Goal: Feedback & Contribution: Leave review/rating

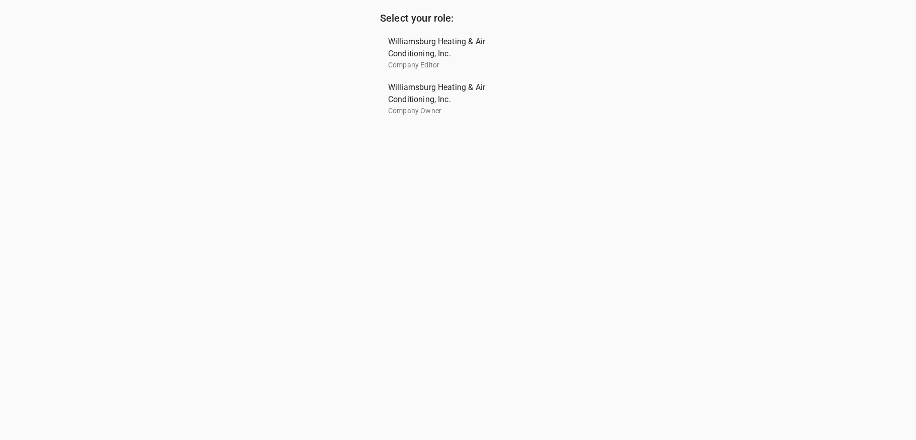
click at [443, 92] on span "Williamsburg Heating & Air Conditioning, Inc." at bounding box center [454, 93] width 132 height 24
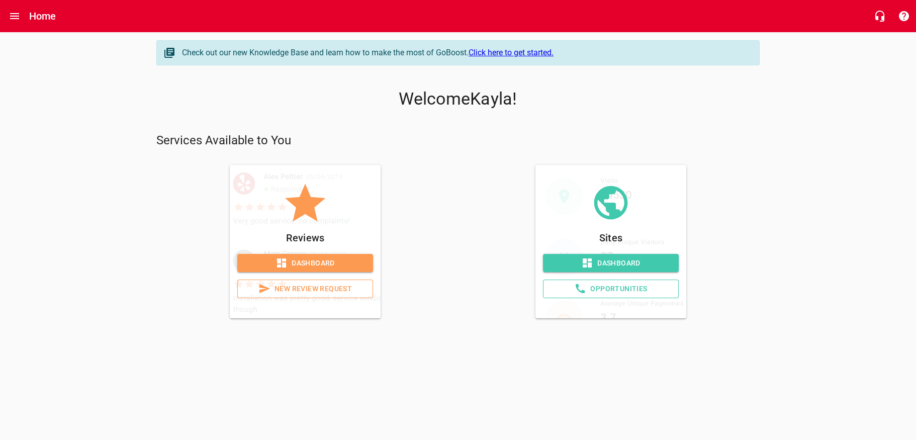
click at [337, 295] on span "New Review Request" at bounding box center [305, 288] width 119 height 13
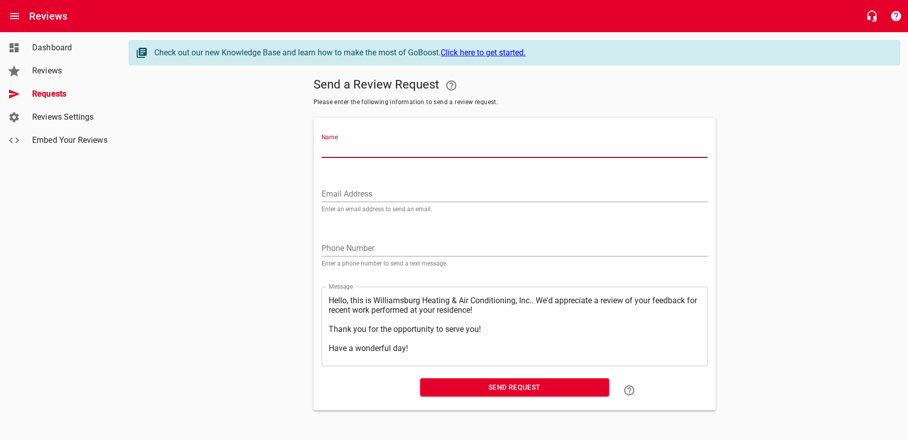
click at [343, 153] on input "Name" at bounding box center [515, 150] width 386 height 16
type input "[PERSON_NAME]"
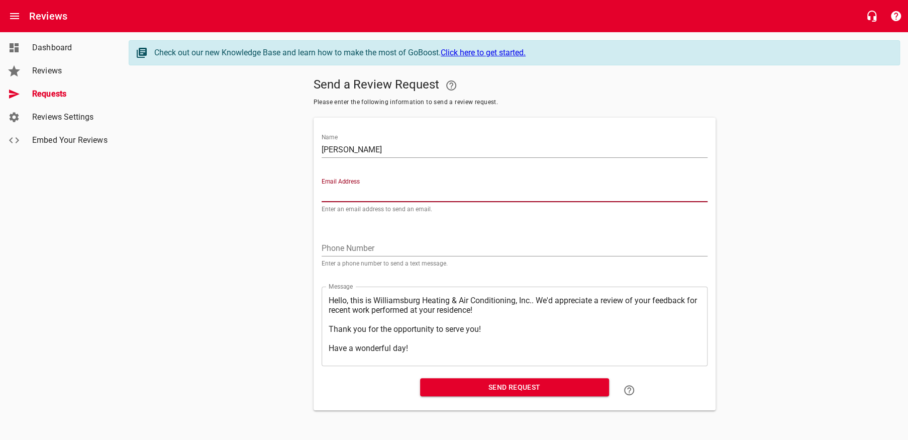
paste input "[EMAIL_ADDRESS][DOMAIN_NAME]"
type input "[EMAIL_ADDRESS][DOMAIN_NAME]"
click at [495, 352] on textarea "Hello, this is Williamsburg Heating & Air Conditioning, Inc.. We'd appreciate a…" at bounding box center [515, 325] width 372 height 61
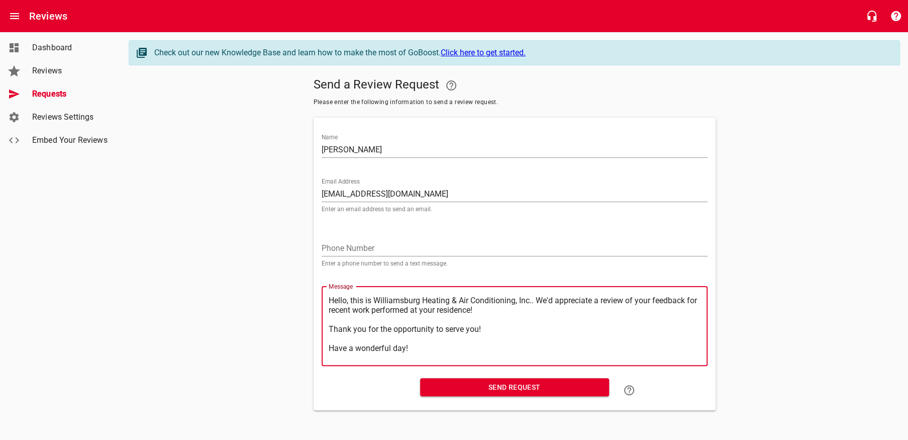
click at [550, 306] on textarea "Hello, this is Williamsburg Heating & Air Conditioning, Inc.. We'd appreciate a…" at bounding box center [515, 325] width 372 height 61
type textarea "Hello, this is Williamsburg Heating & Air Conditioning, Inc..We'd appreciate a …"
type textarea "Hello, this is Williamsburg Heating & Air Conditioning, Inc.We'd appreciate a r…"
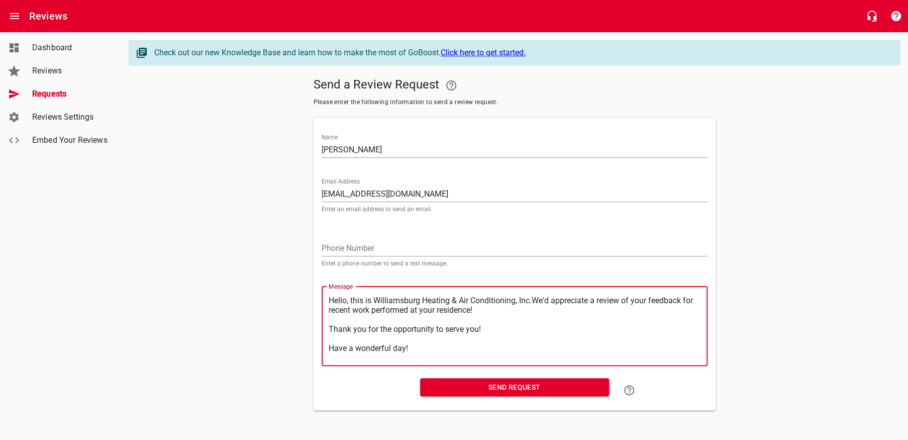
type textarea "Hello, this is Williamsburg Heating & Air Conditioning, Inc. We'd appreciate a …"
click at [534, 385] on button "Send Request" at bounding box center [514, 387] width 189 height 19
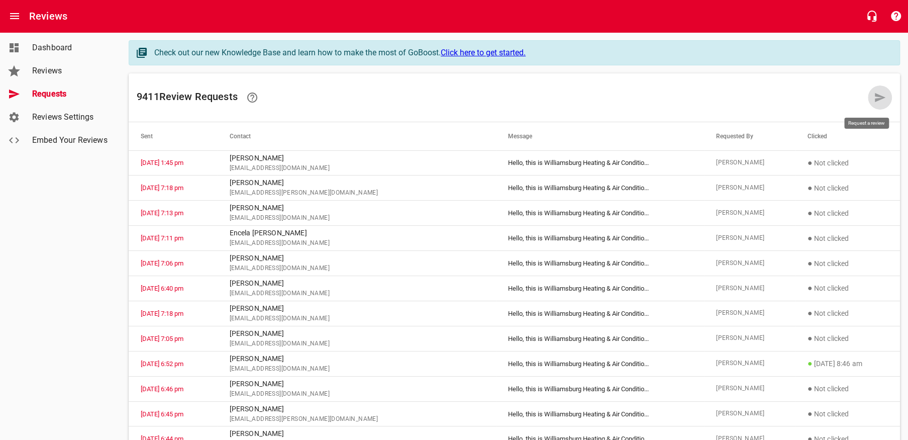
click at [887, 97] on link at bounding box center [880, 97] width 24 height 24
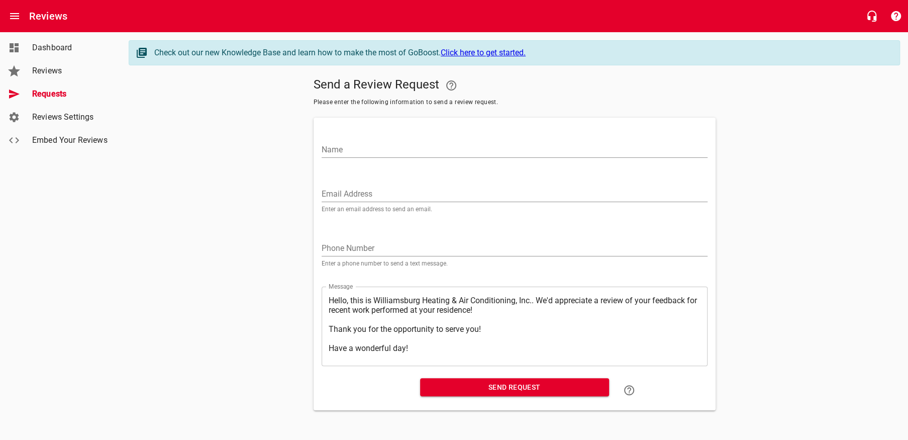
click at [387, 155] on input "Name" at bounding box center [515, 150] width 386 height 16
type input "[PERSON_NAME]"
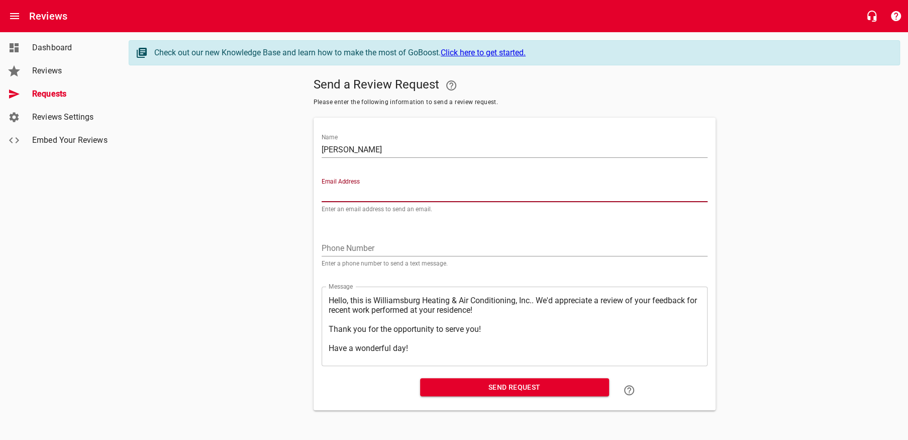
paste input "[EMAIL_ADDRESS][DOMAIN_NAME]"
type input "[EMAIL_ADDRESS][DOMAIN_NAME]"
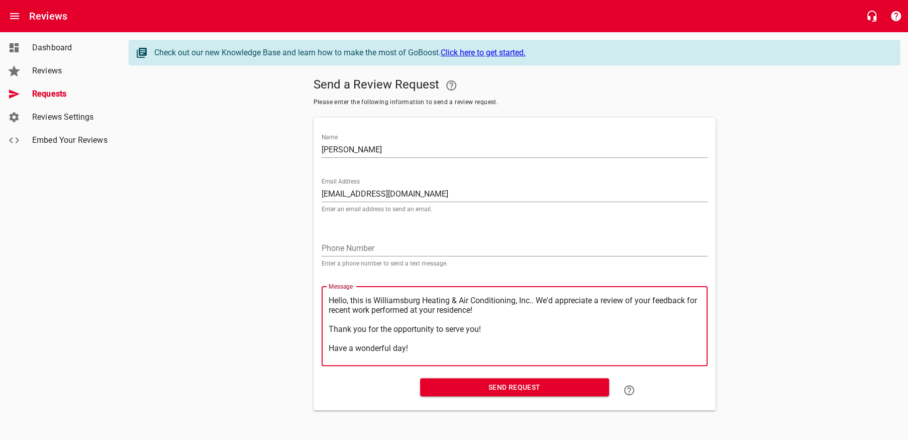
click at [512, 354] on textarea "Hello, this is Williamsburg Heating & Air Conditioning, Inc.. We'd appreciate a…" at bounding box center [515, 325] width 372 height 61
type textarea "Hello, this is Williamsburg Heating & Air Conditioning, Inc.. We'd appreciate a…"
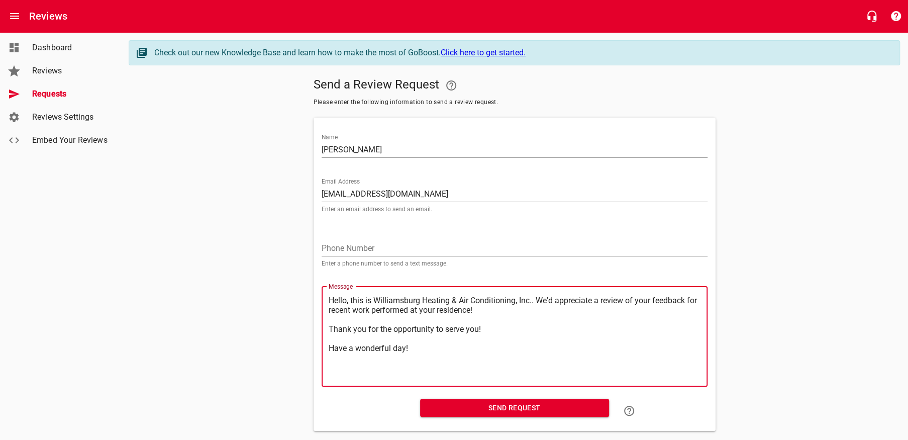
type textarea "Hello, this is Williamsburg Heating & Air Conditioning, Inc.. We'd appreciate a…"
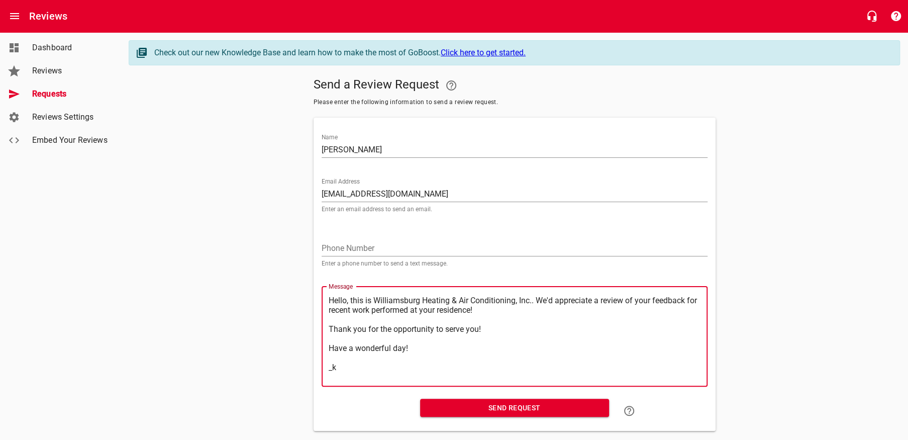
type textarea "Hello, this is Williamsburg Heating & Air Conditioning, Inc.. We'd appreciate a…"
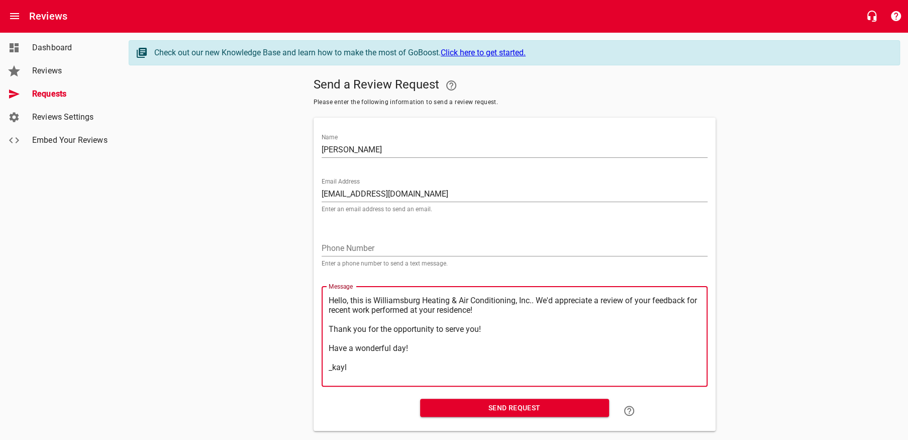
type textarea "Hello, this is Williamsburg Heating & Air Conditioning, Inc.. We'd appreciate a…"
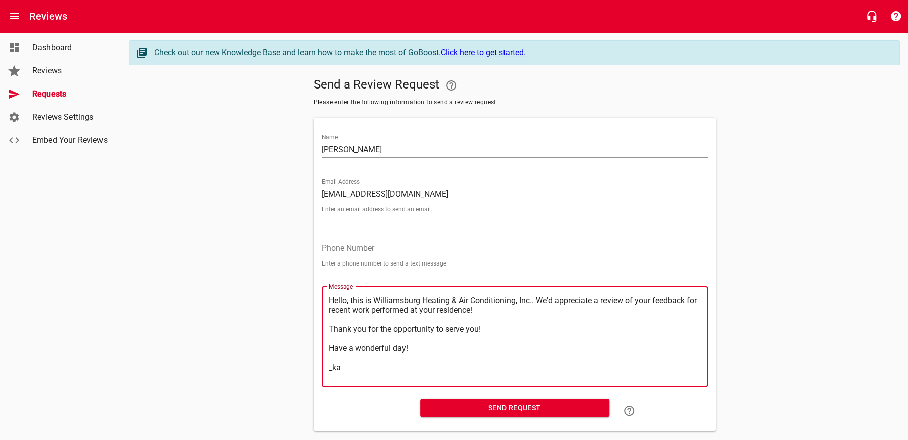
type textarea "Hello, this is Williamsburg Heating & Air Conditioning, Inc.. We'd appreciate a…"
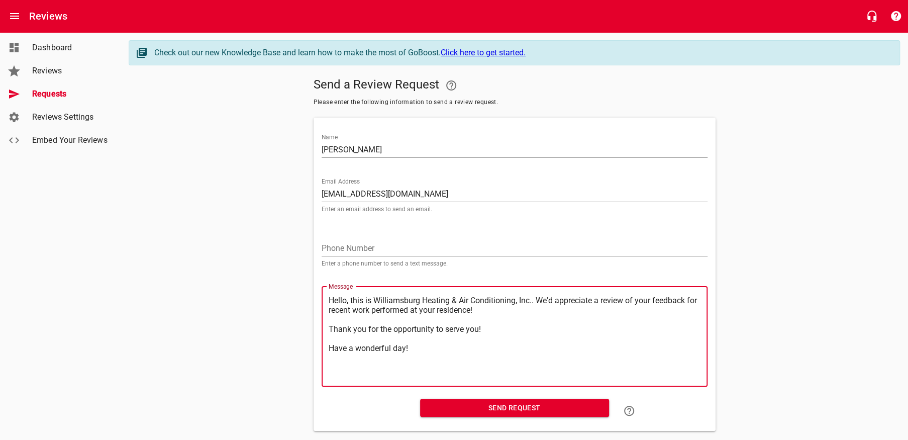
type textarea "Hello, this is Williamsburg Heating & Air Conditioning, Inc.. We'd appreciate a…"
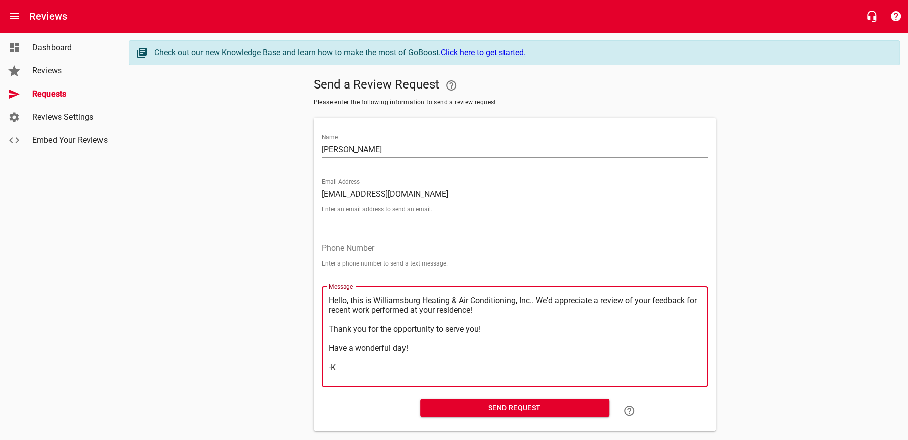
type textarea "Hello, this is Williamsburg Heating & Air Conditioning, Inc.. We'd appreciate a…"
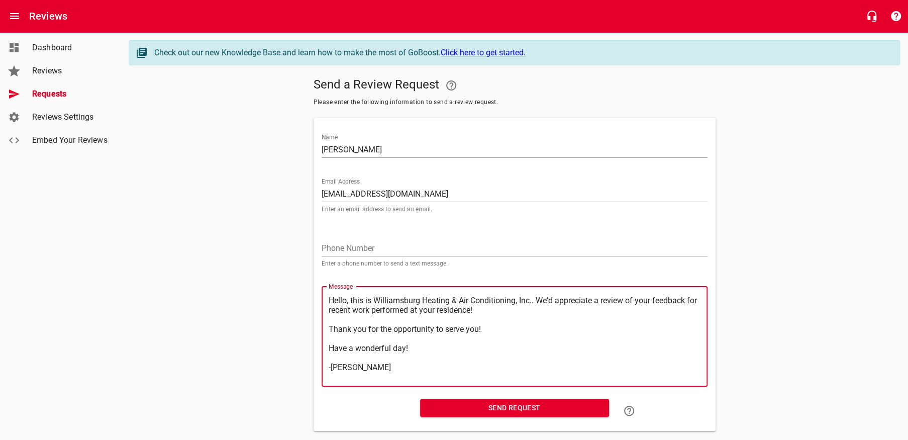
type textarea "Hello, this is Williamsburg Heating & Air Conditioning, Inc.. We'd appreciate a…"
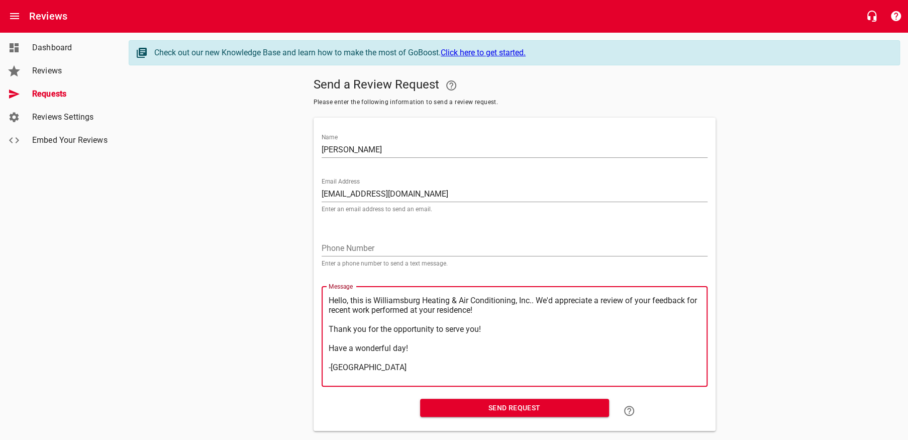
type textarea "Hello, this is Williamsburg Heating & Air Conditioning, Inc.. We'd appreciate a…"
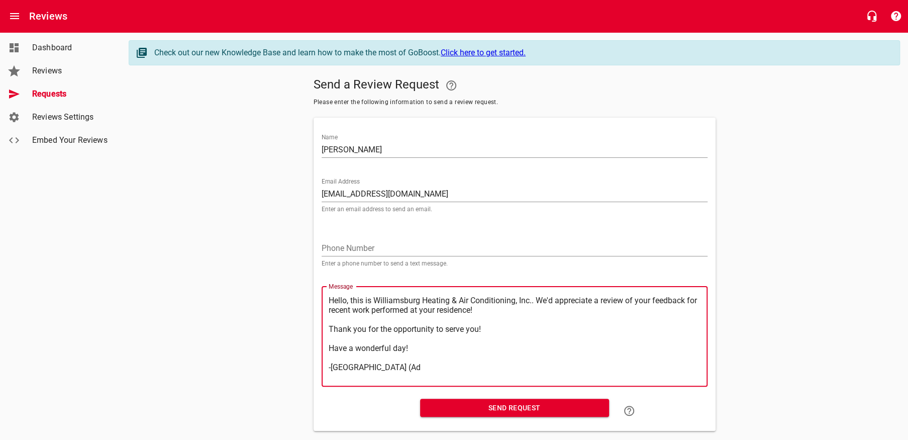
type textarea "Hello, this is Williamsburg Heating & Air Conditioning, Inc.. We'd appreciate a…"
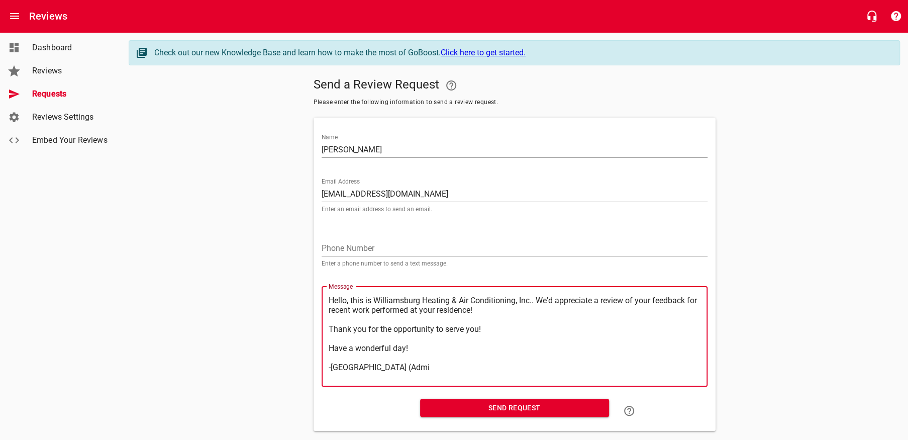
type textarea "Hello, this is Williamsburg Heating & Air Conditioning, Inc.. We'd appreciate a…"
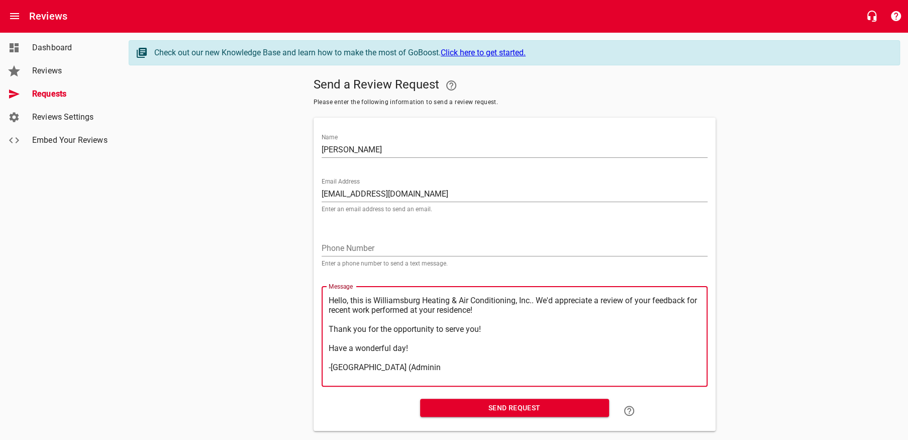
type textarea "Hello, this is Williamsburg Heating & Air Conditioning, Inc.. We'd appreciate a…"
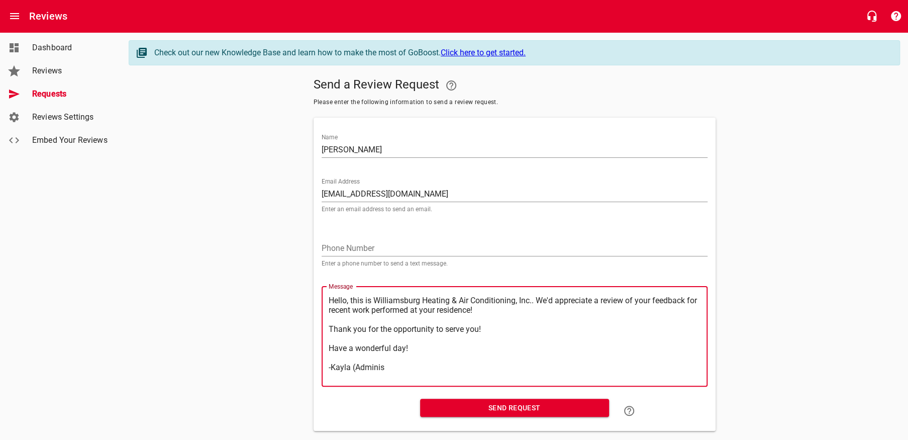
type textarea "Hello, this is Williamsburg Heating & Air Conditioning, Inc.. We'd appreciate a…"
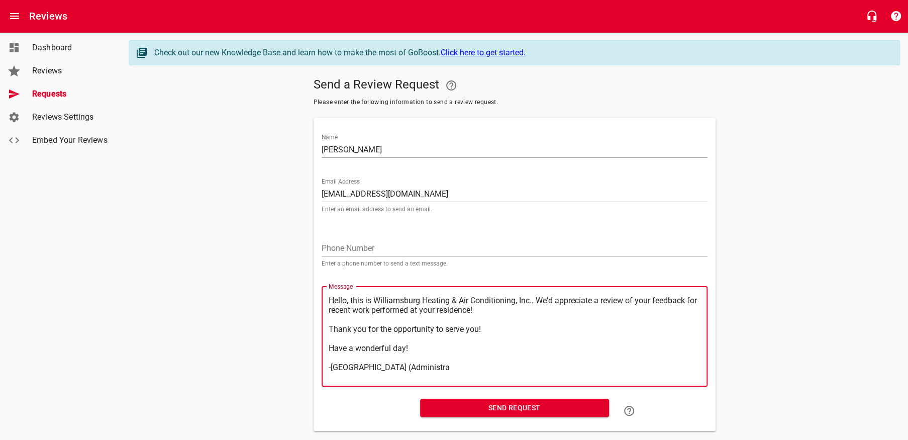
type textarea "Hello, this is Williamsburg Heating & Air Conditioning, Inc.. We'd appreciate a…"
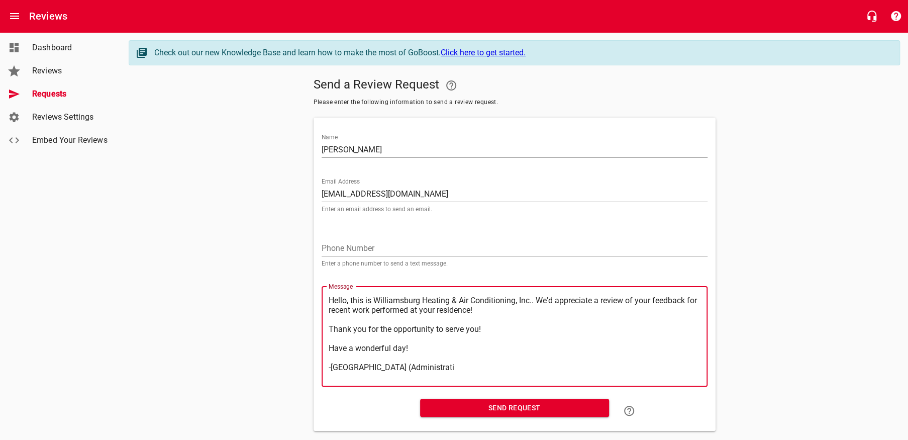
type textarea "Hello, this is Williamsburg Heating & Air Conditioning, Inc.. We'd appreciate a…"
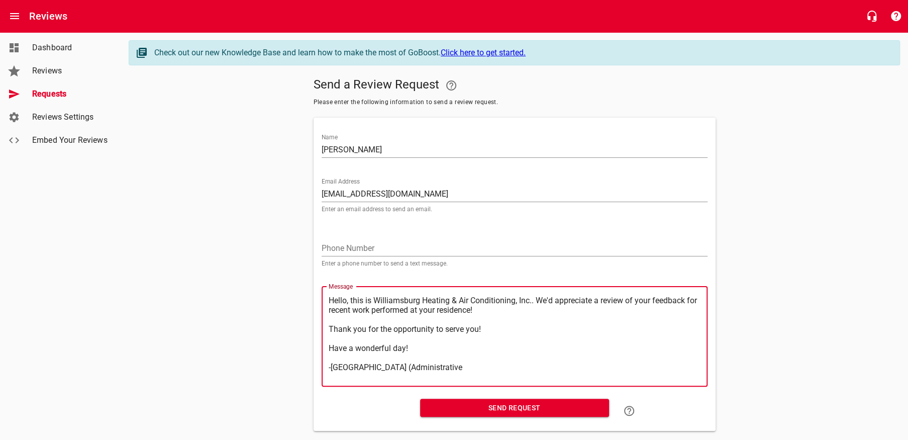
type textarea "Hello, this is Williamsburg Heating & Air Conditioning, Inc.. We'd appreciate a…"
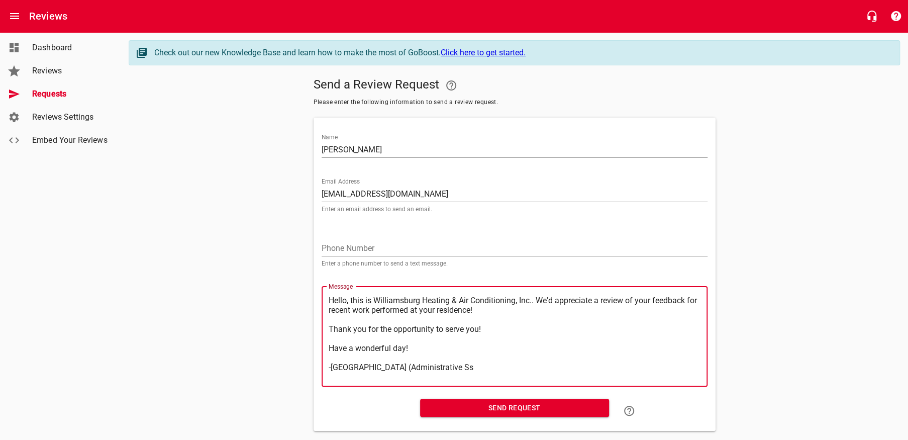
type textarea "Hello, this is Williamsburg Heating & Air Conditioning, Inc.. We'd appreciate a…"
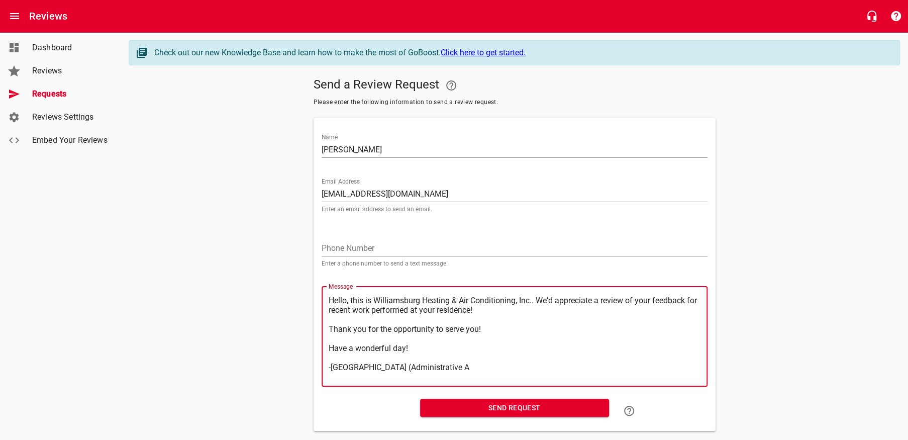
type textarea "Hello, this is Williamsburg Heating & Air Conditioning, Inc.. We'd appreciate a…"
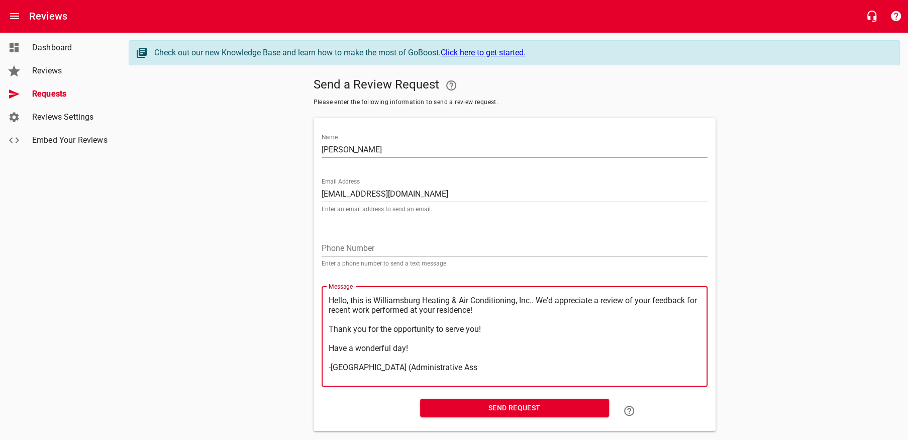
type textarea "Hello, this is Williamsburg Heating & Air Conditioning, Inc.. We'd appreciate a…"
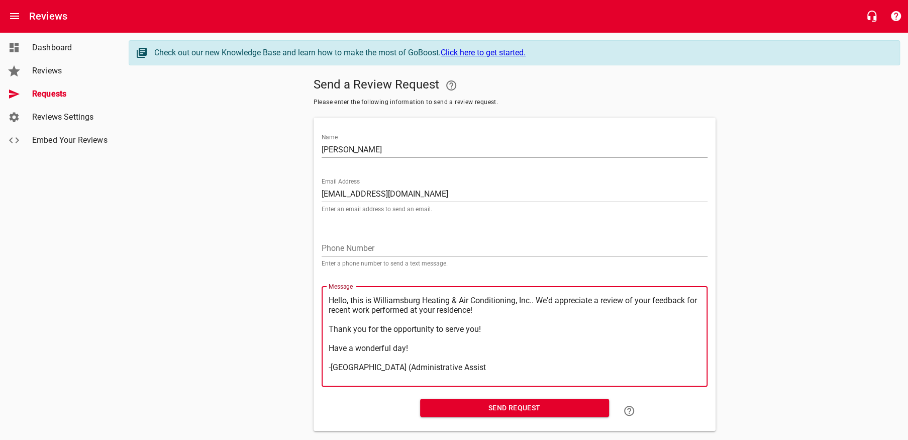
type textarea "Hello, this is Williamsburg Heating & Air Conditioning, Inc.. We'd appreciate a…"
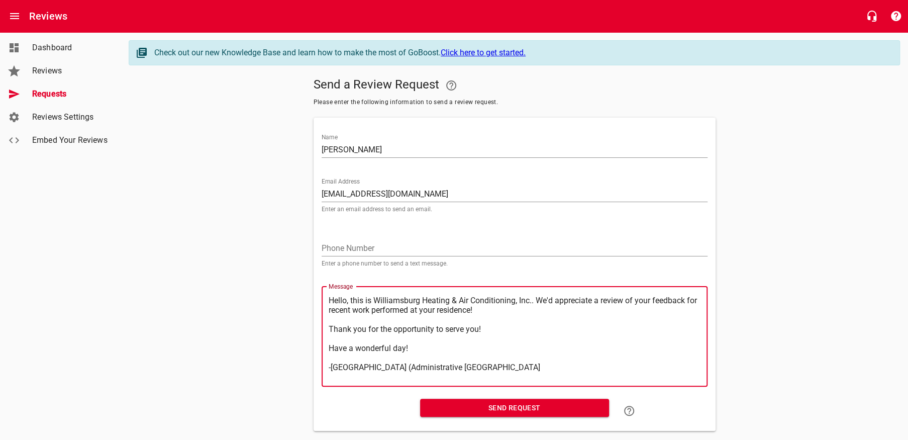
type textarea "Hello, this is Williamsburg Heating & Air Conditioning, Inc.. We'd appreciate a…"
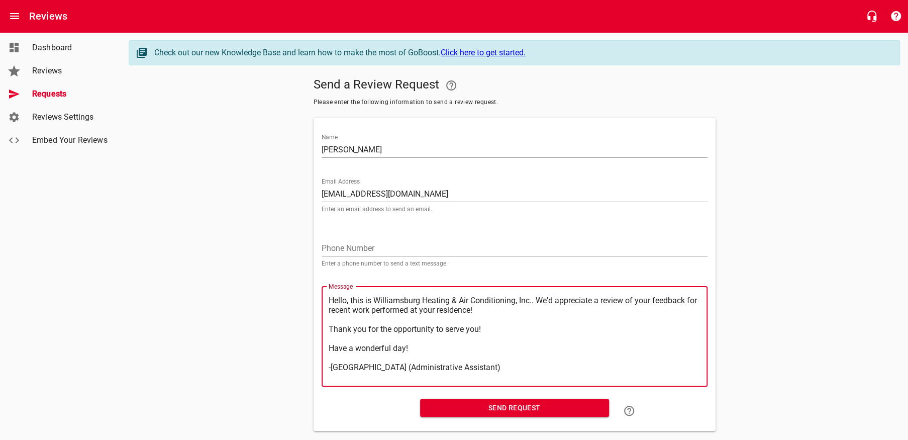
click at [435, 361] on textarea "Hello, this is Williamsburg Heating & Air Conditioning, Inc.. We'd appreciate a…" at bounding box center [515, 335] width 372 height 81
type textarea "Hello, this is Williamsburg Heating & Air Conditioning, Inc.. We'd appreciate a…"
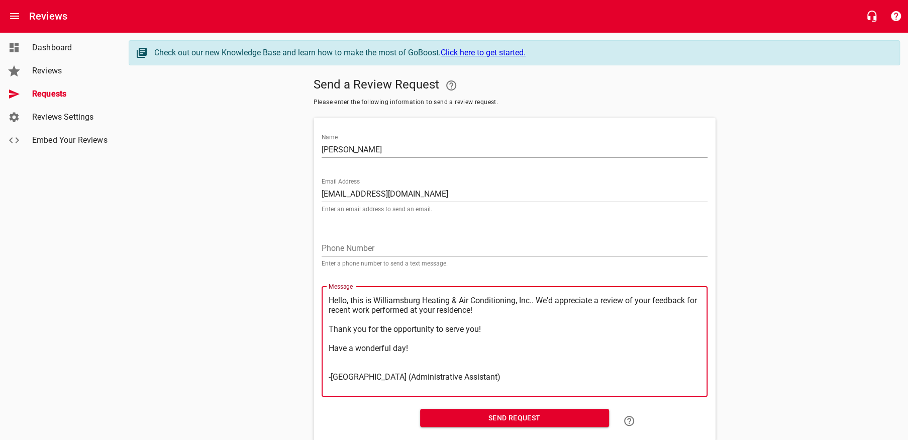
type textarea "Hello, this is Williamsburg Heating & Air Conditioning, Inc.. We'd appreciate a…"
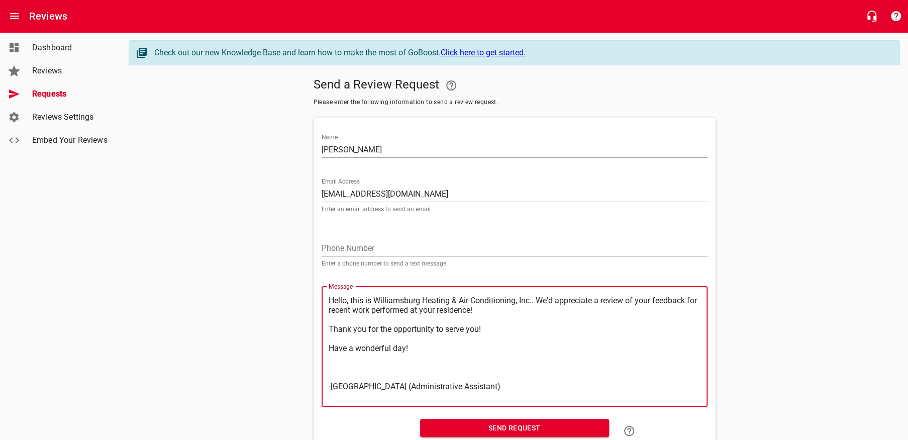
click at [354, 397] on textarea "Hello, this is Williamsburg Heating & Air Conditioning, Inc.. We'd appreciate a…" at bounding box center [515, 346] width 372 height 102
type textarea "Hello, this is Williamsburg Heating & Air Conditioning, Inc.. We'd appreciate a…"
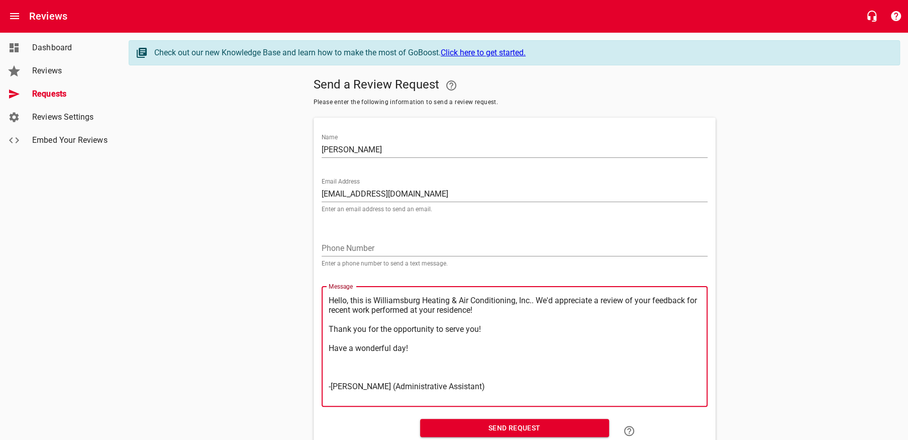
click at [552, 307] on textarea "Hello, this is Williamsburg Heating & Air Conditioning, Inc.. We'd appreciate a…" at bounding box center [515, 346] width 372 height 102
type textarea "Hello, this is Williamsburg Heating & Air Conditioning, Inc..We'd appreciate a …"
type textarea "Hello, this is Williamsburg Heating & Air Conditioning, Inc.We'd appreciate a r…"
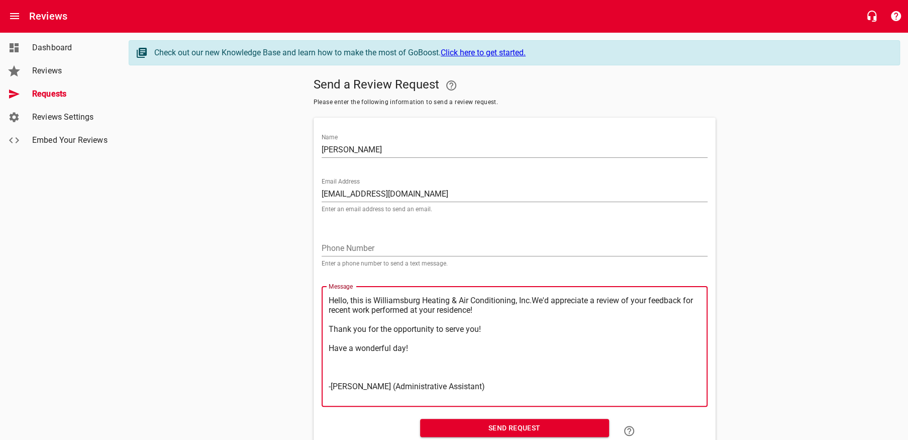
type textarea "Hello, this is Williamsburg Heating & Air Conditioning, Inc. We'd appreciate a …"
click at [415, 348] on textarea "Hello, this is Williamsburg Heating & Air Conditioning, Inc. We'd appreciate a …" at bounding box center [515, 346] width 372 height 102
type textarea "Hello, this is Williamsburg Heating & Air Conditioning, Inc. We'd appreciate a …"
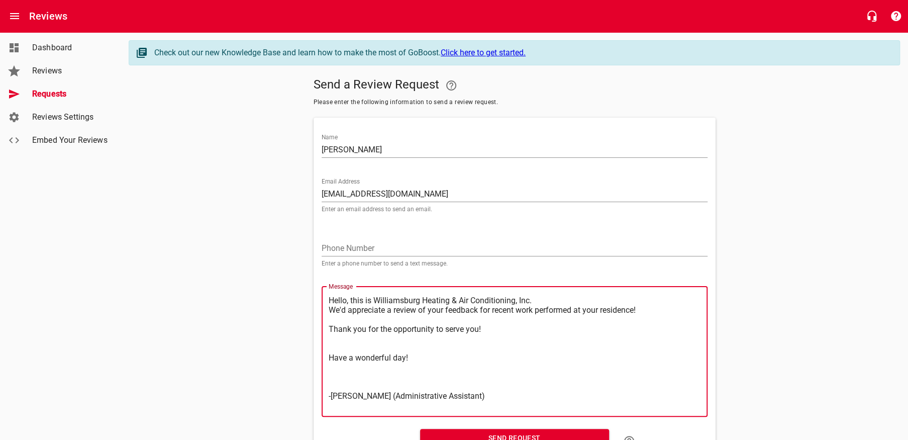
click at [355, 307] on textarea "Hello, this is Williamsburg Heating & Air Conditioning, Inc. We'd appreciate a …" at bounding box center [515, 351] width 372 height 112
type textarea "Hello, his is Williamsburg Heating & Air Conditioning, Inc. We'd appreciate a r…"
type textarea "Hello,his is Williamsburg Heating & Air Conditioning, Inc. We'd appreciate a re…"
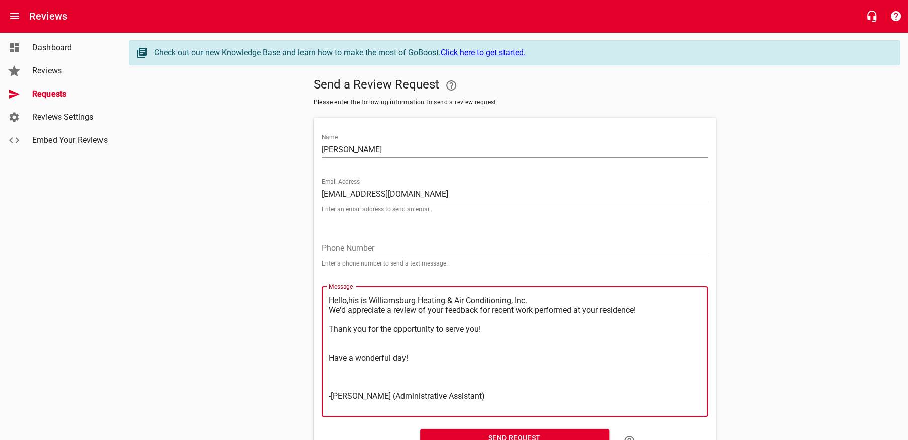
type textarea "Hello, his is Williamsburg Heating & Air Conditioning, Inc. We'd appreciate a r…"
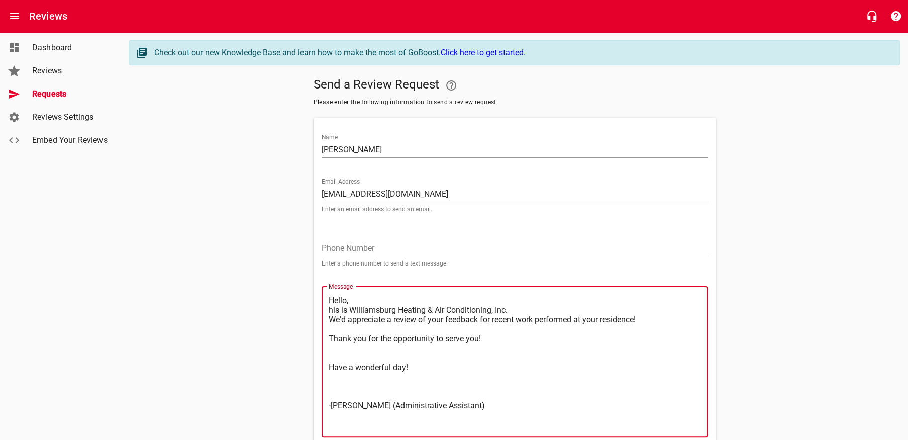
type textarea "Hello, his is Williamsburg Heating & Air Conditioning, Inc. We'd appreciate a r…"
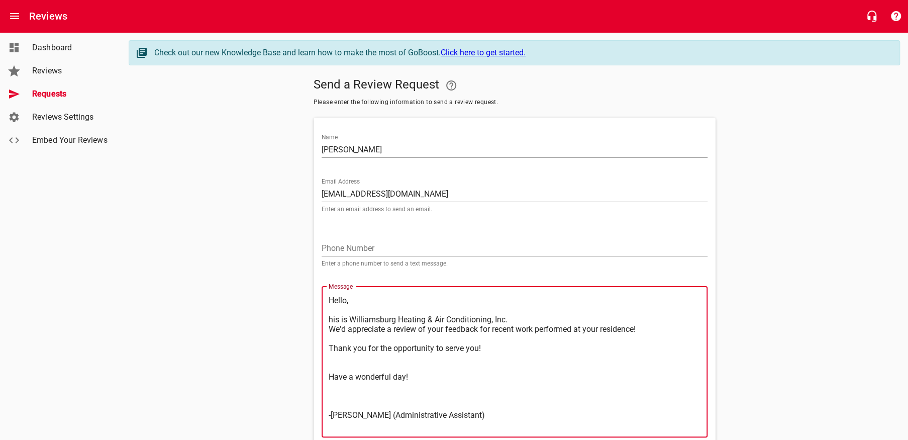
type textarea "Hello, Rhis is Williamsburg Heating & Air Conditioning, Inc. We'd appreciate a …"
type textarea "Hello, his is Williamsburg Heating & Air Conditioning, Inc. We'd appreciate a r…"
type textarea "Hello, This is Williamsburg Heating & Air Conditioning, Inc. We'd appreciate a …"
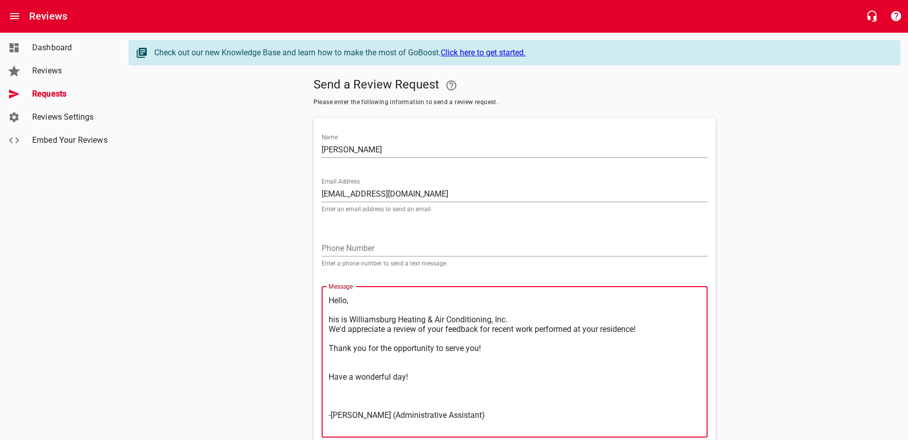
type textarea "Hello, This is Williamsburg Heating & Air Conditioning, Inc. We'd appreciate a …"
click at [532, 329] on textarea "Hello, This is Williamsburg Heating & Air Conditioning, Inc. We'd appreciate a …" at bounding box center [515, 361] width 372 height 132
type textarea "Hello, This is Williamsburg Heating & Air Conditioning, Inc. We'd appreciate a …"
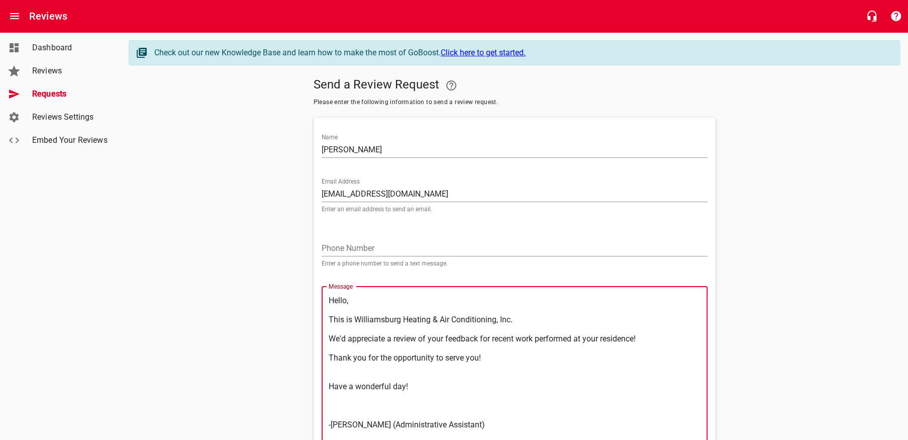
click at [500, 358] on textarea "Hello, This is Williamsburg Heating & Air Conditioning, Inc. We'd appreciate a …" at bounding box center [515, 366] width 372 height 142
type textarea "Hello, This is Williamsburg Heating & Air Conditioning, Inc. We'd appreciate a …"
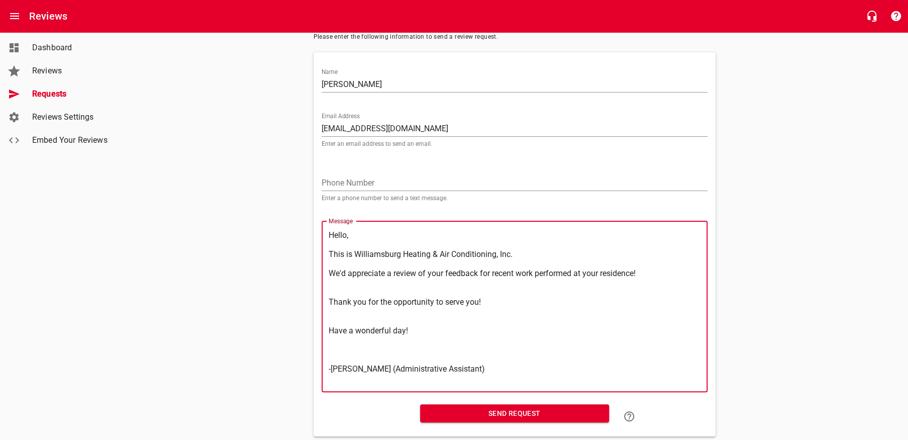
scroll to position [67, 0]
click at [436, 365] on textarea "Hello, This is Williamsburg Heating & Air Conditioning, Inc. We'd appreciate a …" at bounding box center [515, 305] width 372 height 152
type textarea "Hello, This is Williamsburg Heating & Air Conditioning, Inc. We'd appreciate a …"
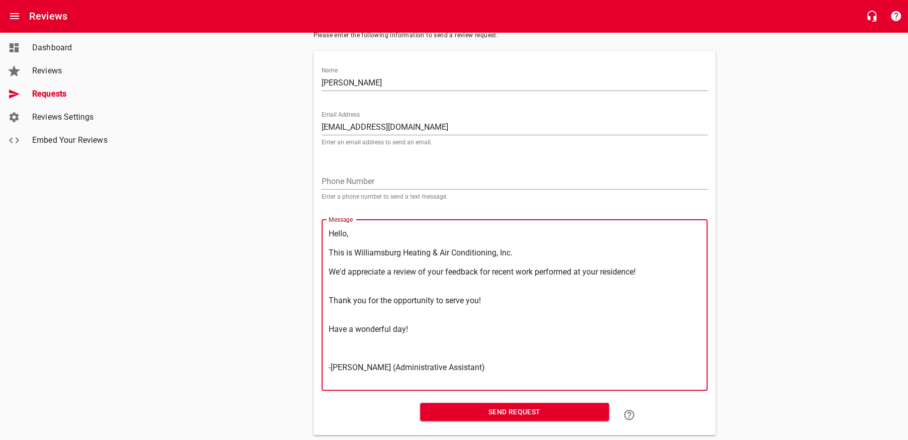
click at [486, 417] on span "Send Request" at bounding box center [514, 412] width 173 height 13
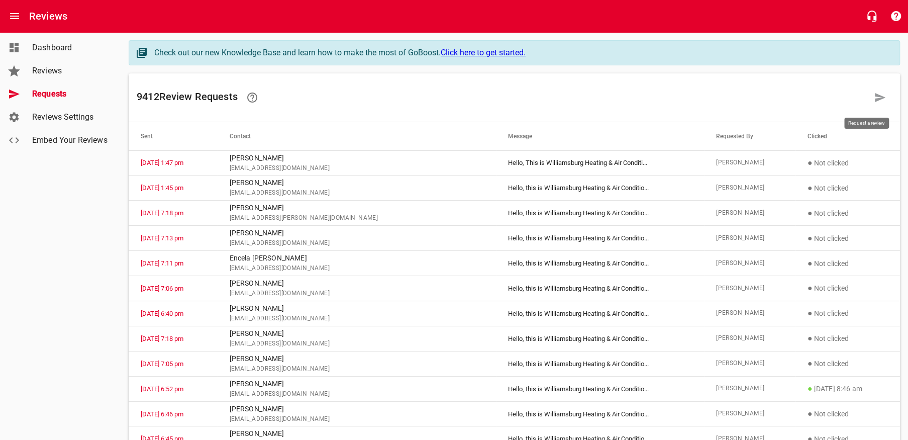
click at [880, 98] on icon at bounding box center [880, 97] width 11 height 9
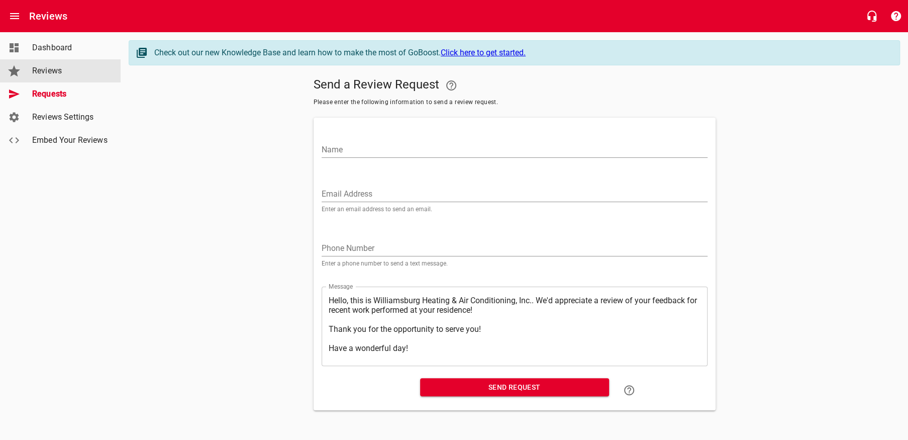
drag, startPoint x: 45, startPoint y: 77, endPoint x: 344, endPoint y: 31, distance: 302.5
click at [45, 77] on span "Reviews" at bounding box center [70, 71] width 76 height 12
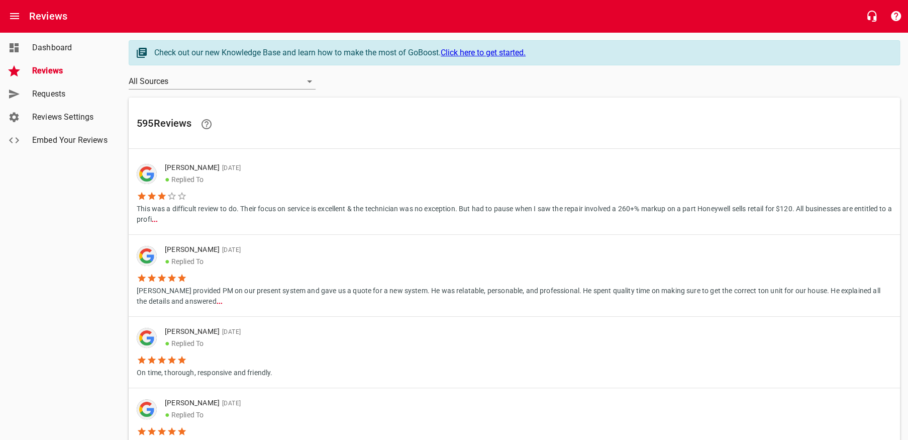
click at [222, 169] on span "[DATE]" at bounding box center [230, 167] width 21 height 7
